Goal: Information Seeking & Learning: Check status

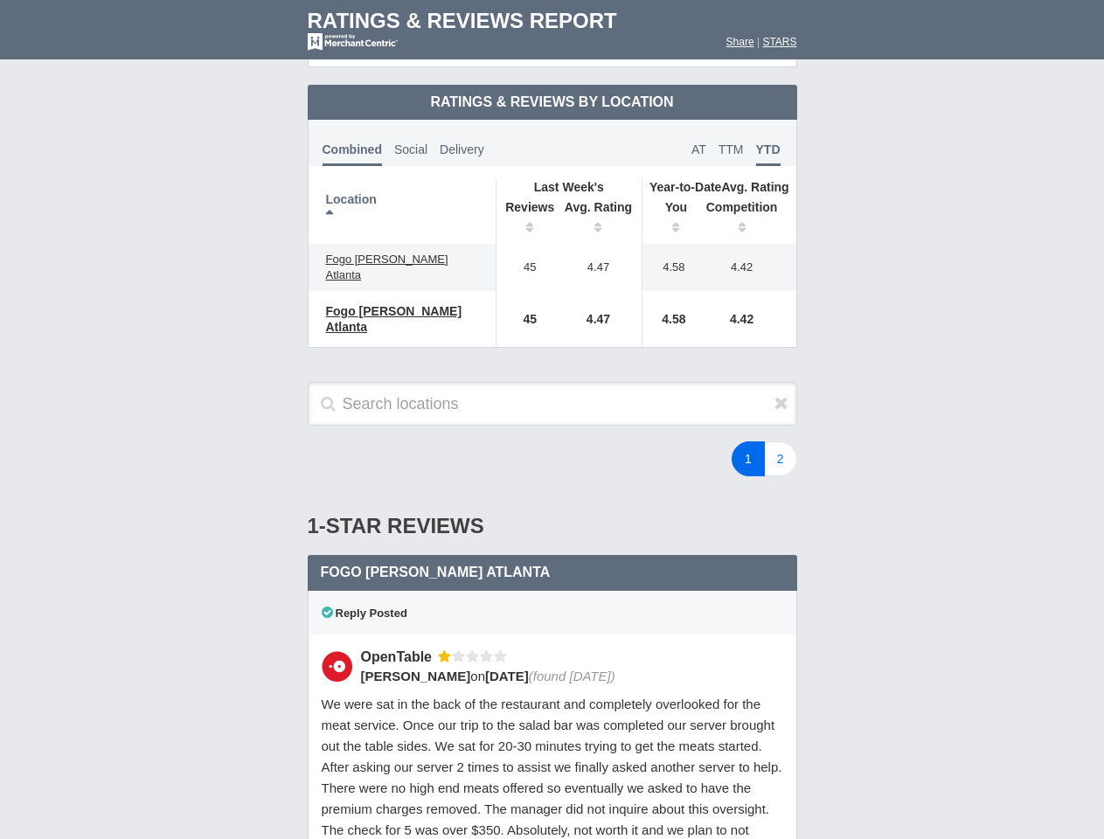
scroll to position [847, 0]
click at [552, 441] on div "1 2" at bounding box center [662, 458] width 306 height 35
click at [402, 197] on th "Location" at bounding box center [403, 211] width 188 height 65
click at [525, 205] on th "Reviews" at bounding box center [525, 219] width 59 height 49
click at [599, 205] on th "Avg. Rating" at bounding box center [598, 219] width 87 height 49
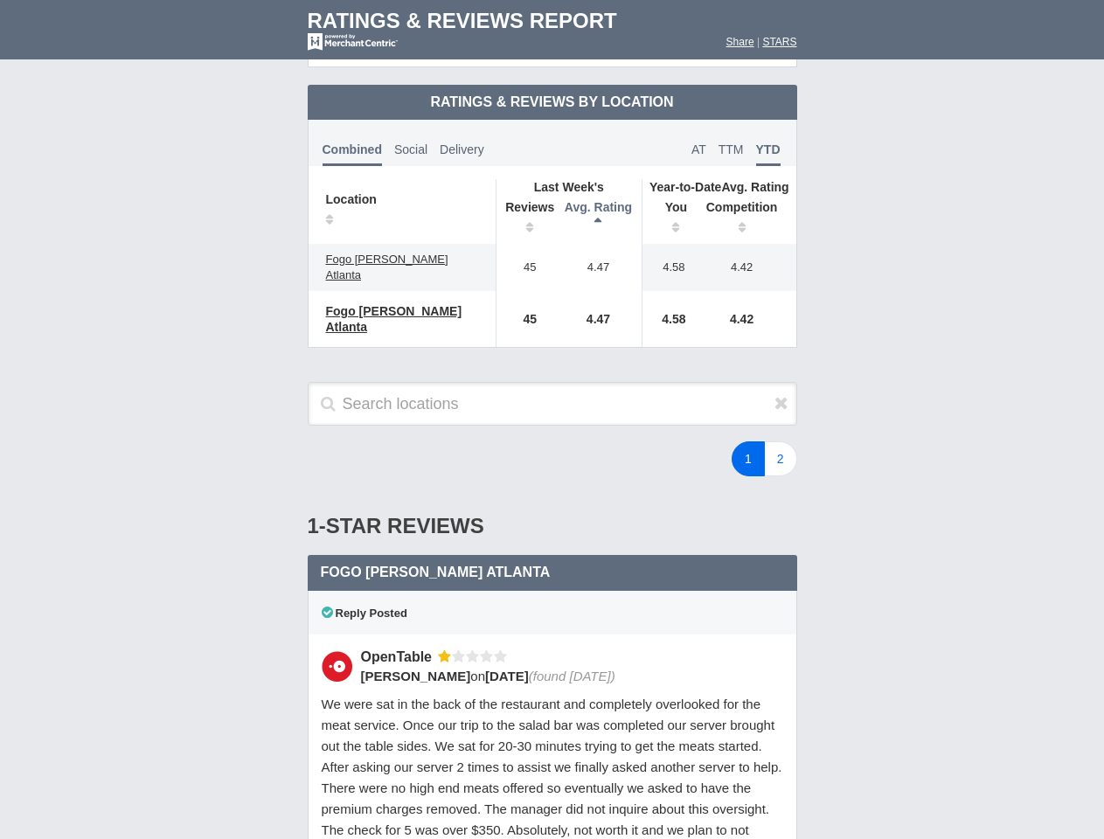
click at [670, 205] on th "You" at bounding box center [669, 219] width 54 height 49
click at [746, 205] on th "Competition" at bounding box center [747, 219] width 100 height 49
click at [552, 591] on div "Reply Posted" at bounding box center [552, 613] width 489 height 44
click at [781, 394] on icon at bounding box center [781, 402] width 14 height 17
